Goal: Navigation & Orientation: Find specific page/section

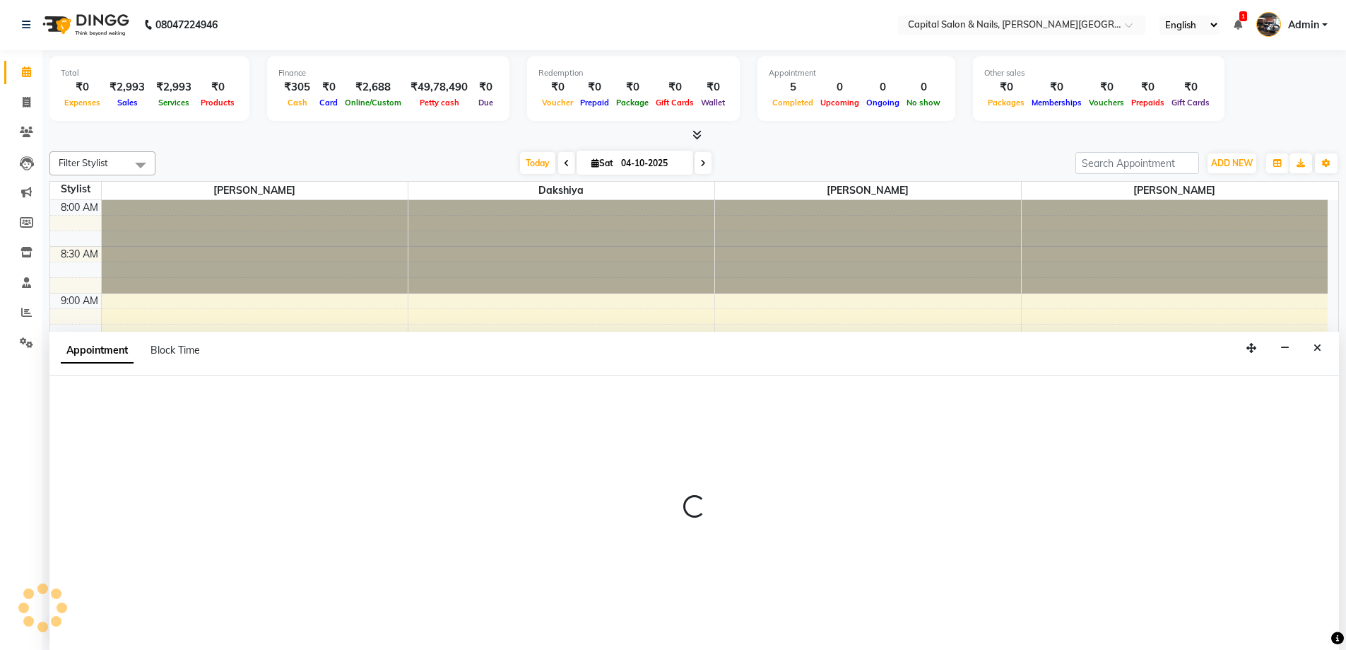
scroll to position [212, 0]
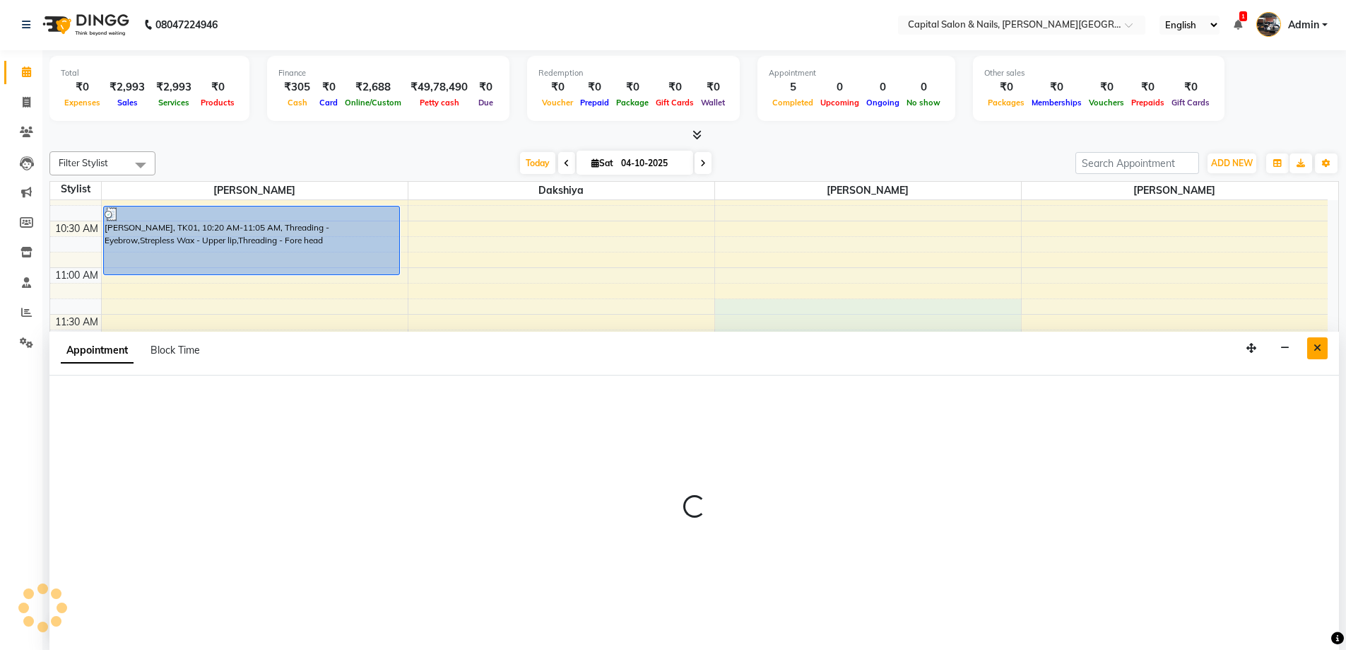
select select "54578"
select select "675"
select select "tentative"
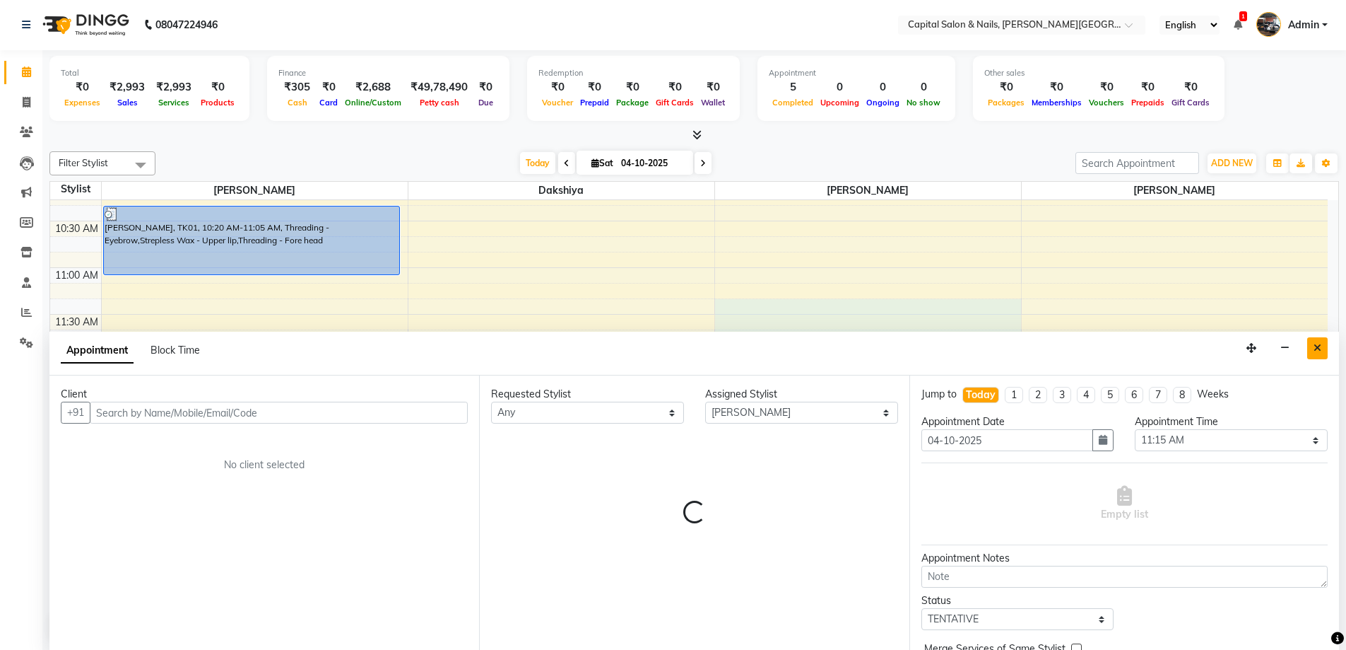
click at [1317, 346] on icon "Close" at bounding box center [1318, 348] width 8 height 10
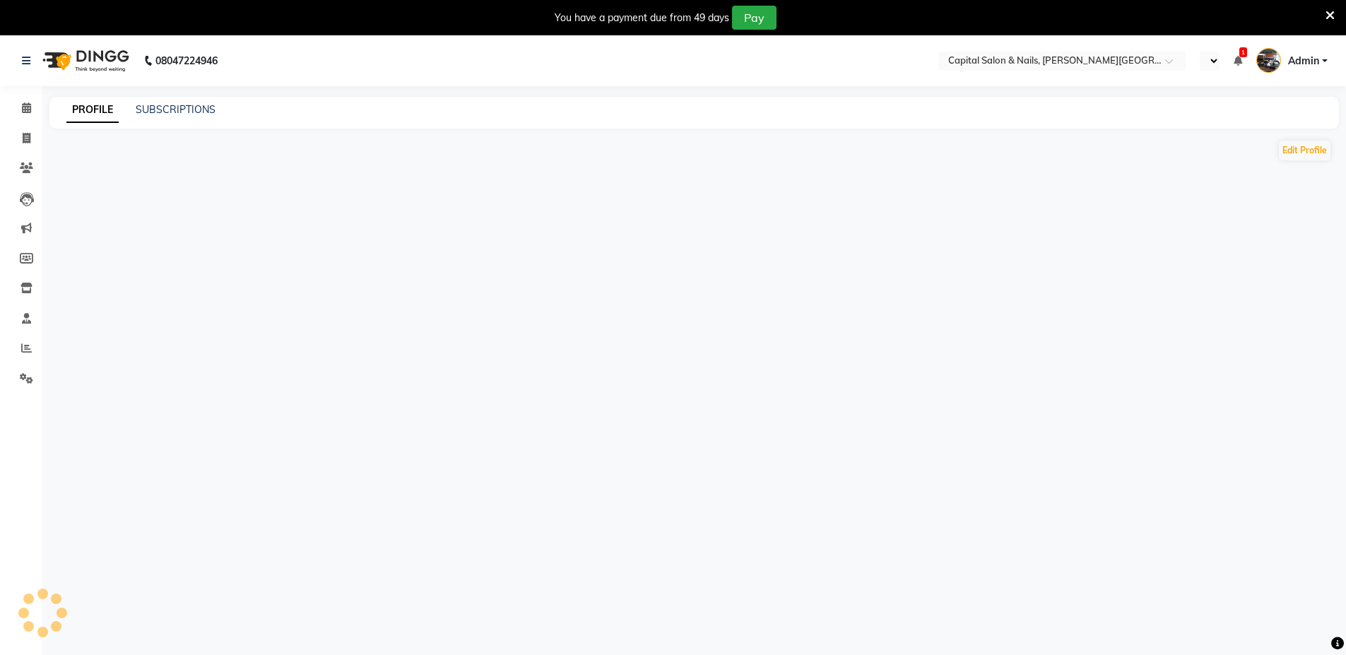
select select "en"
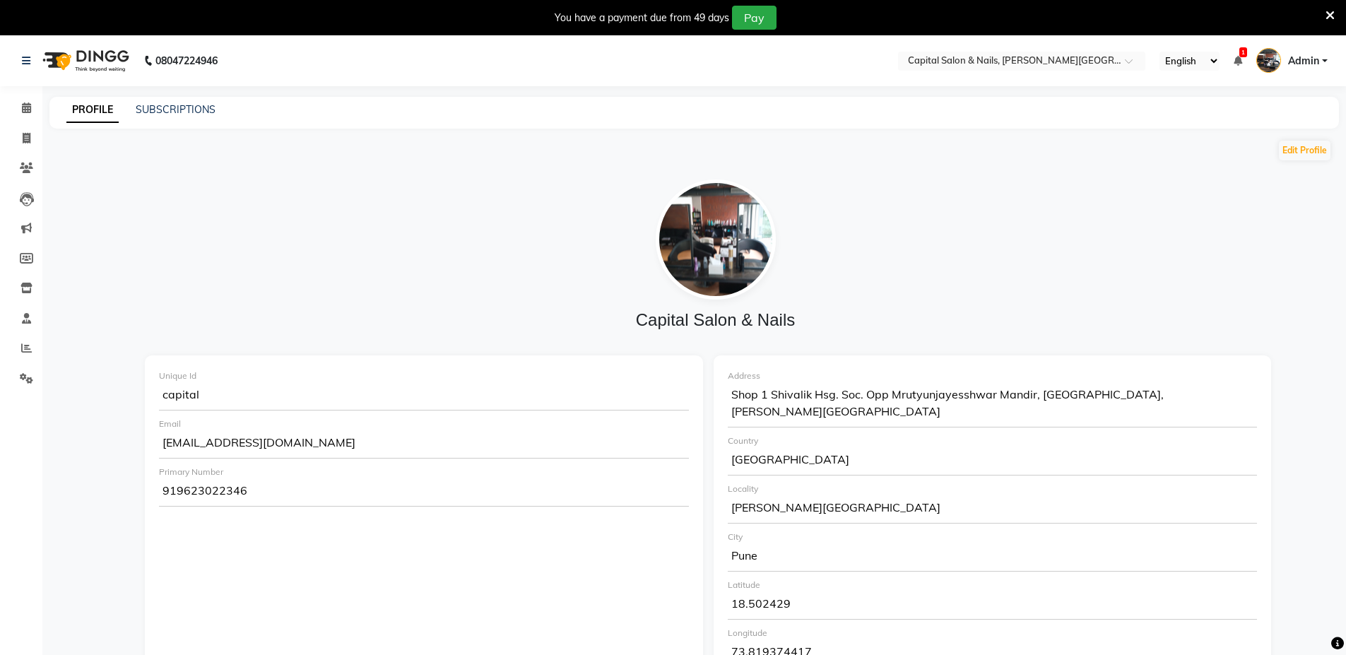
click at [1328, 15] on icon at bounding box center [1330, 15] width 9 height 13
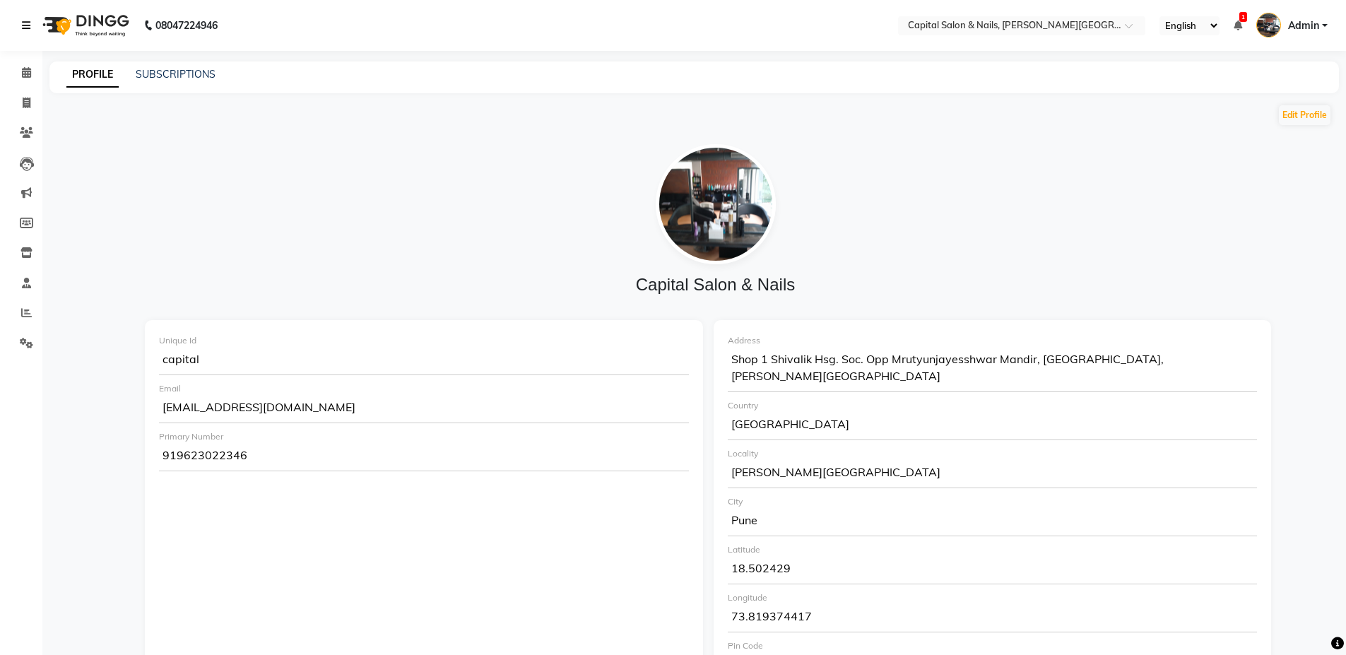
click at [28, 22] on icon at bounding box center [26, 25] width 8 height 10
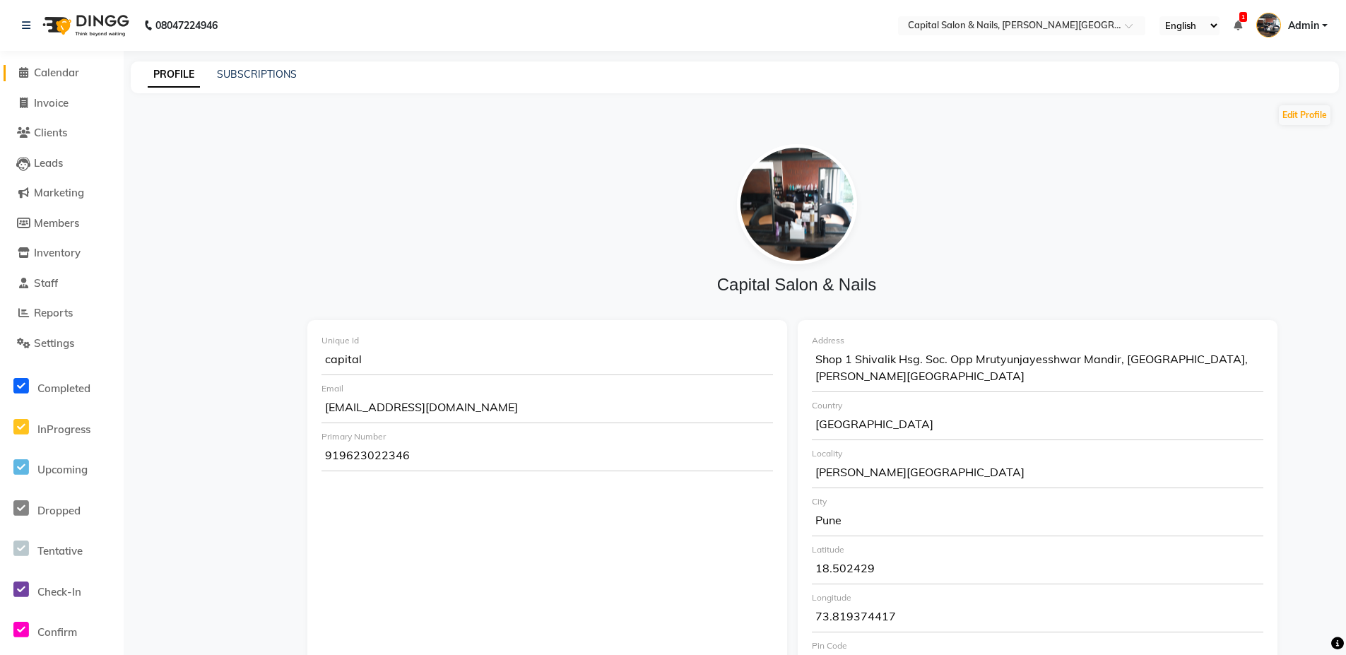
click at [23, 79] on span at bounding box center [23, 73] width 21 height 16
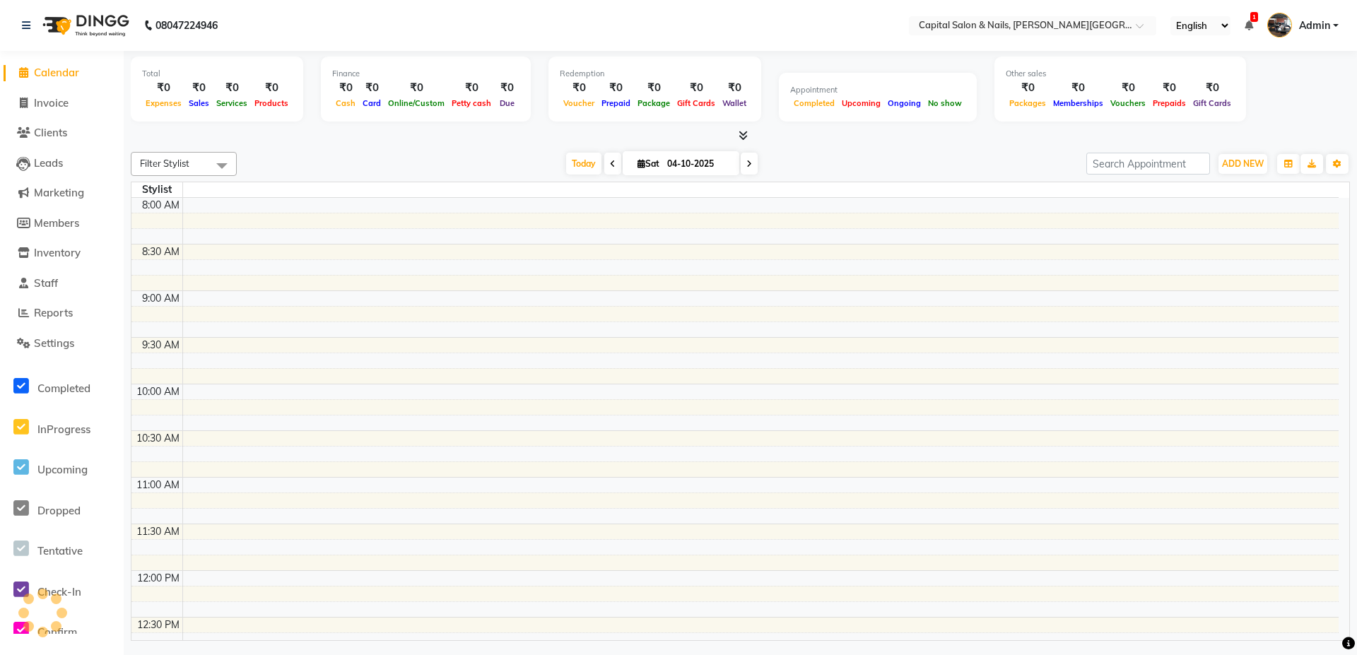
click at [33, 64] on li "Calendar" at bounding box center [62, 73] width 124 height 30
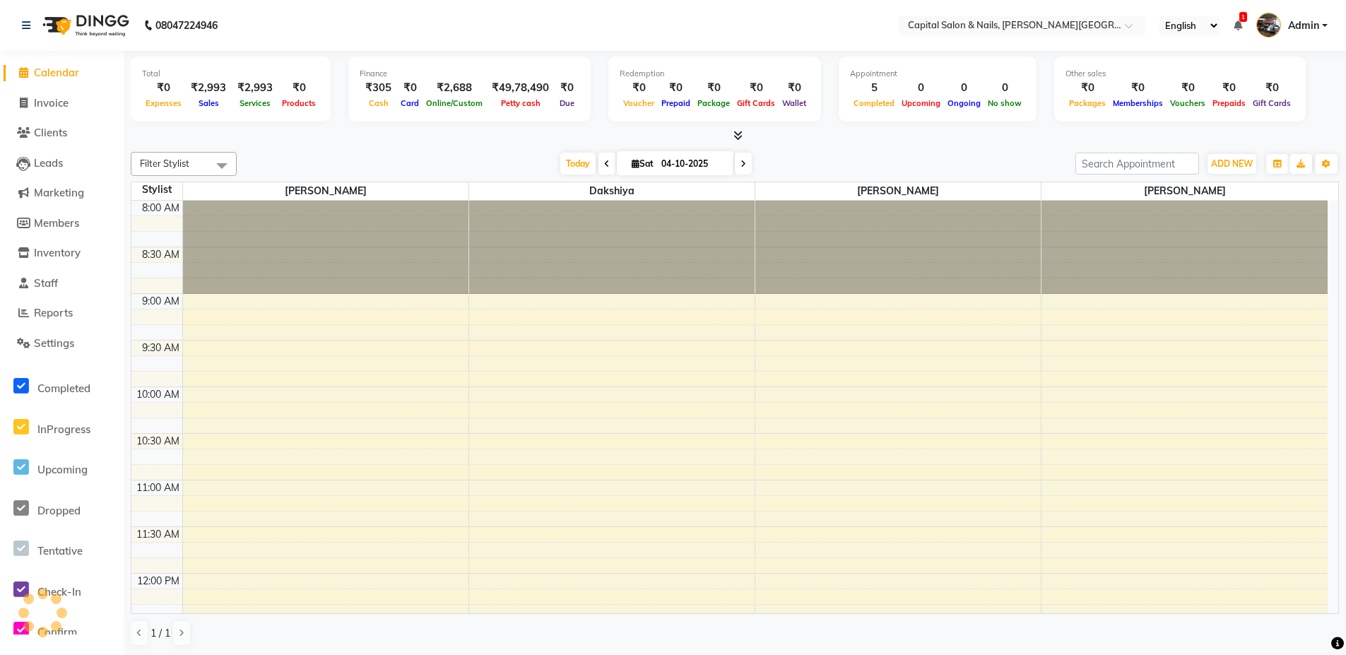
scroll to position [654, 0]
